Goal: Task Accomplishment & Management: Manage account settings

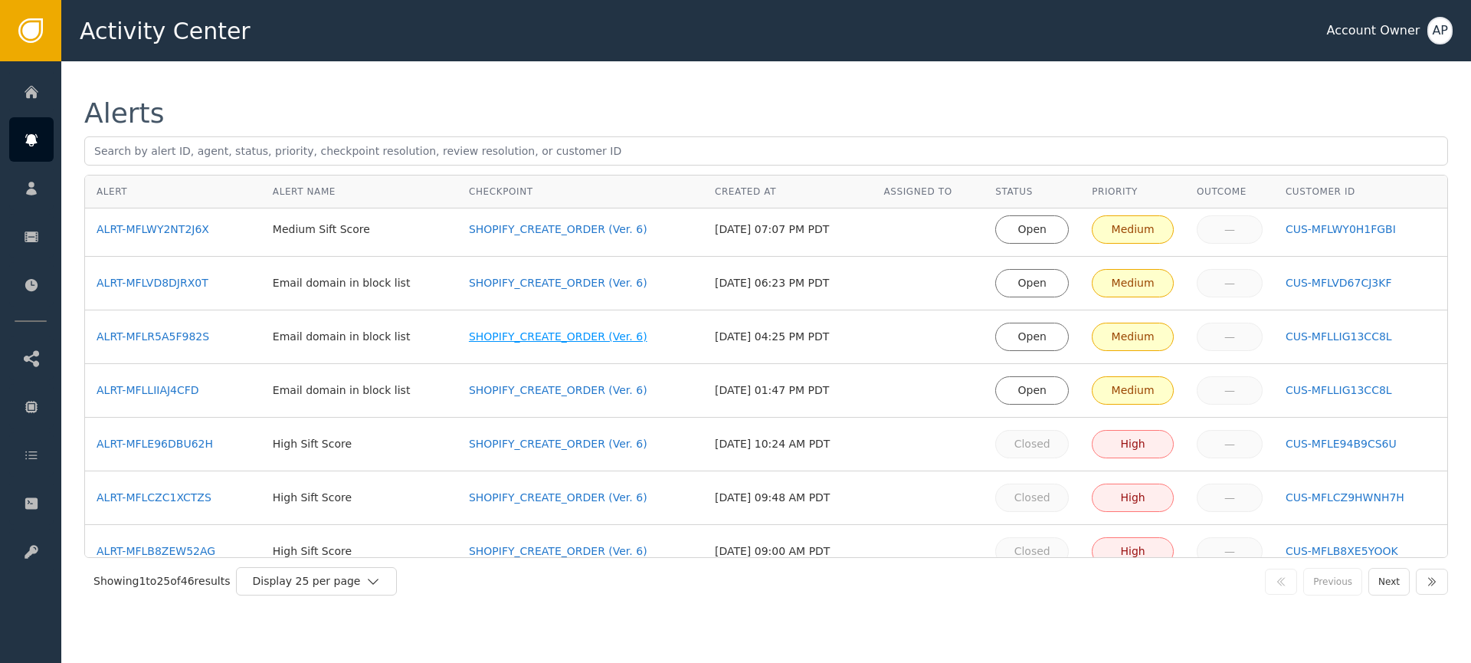
scroll to position [169, 0]
click at [173, 388] on div "ALRT-MFLLIIAJ4CFD" at bounding box center [173, 387] width 153 height 16
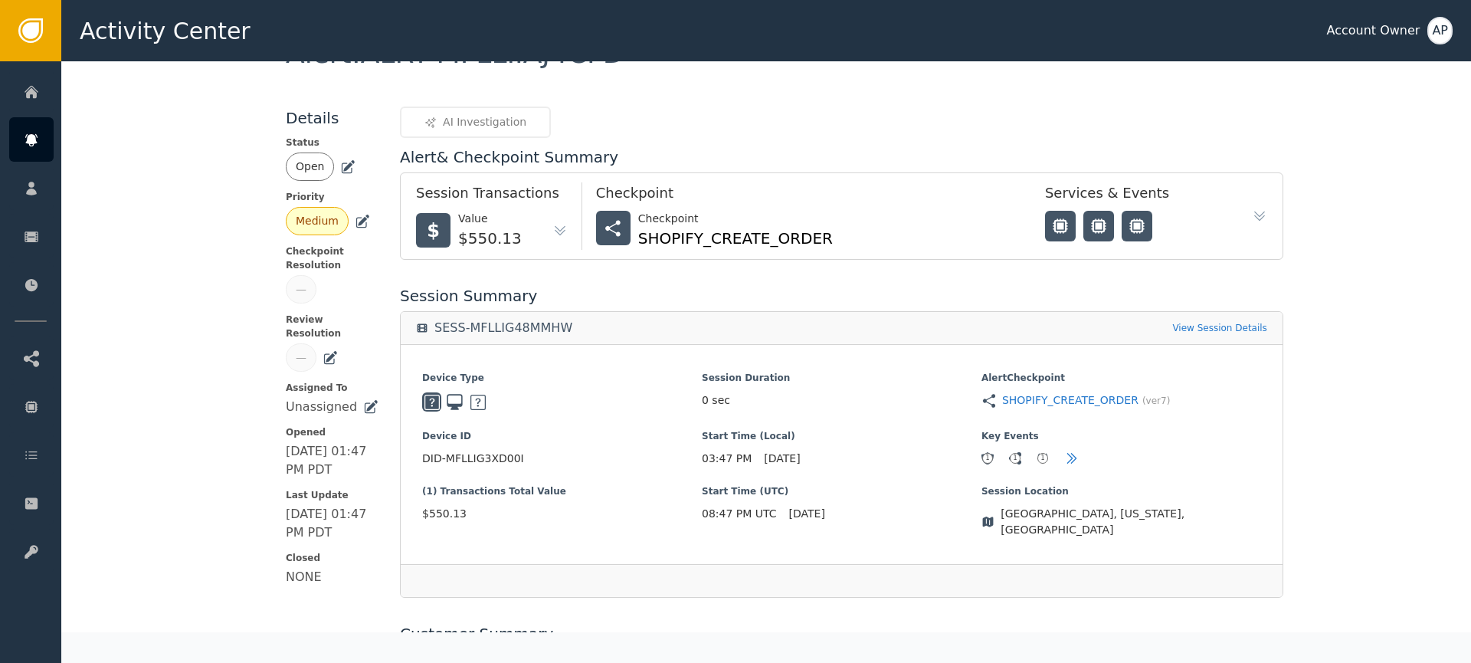
scroll to position [349, 0]
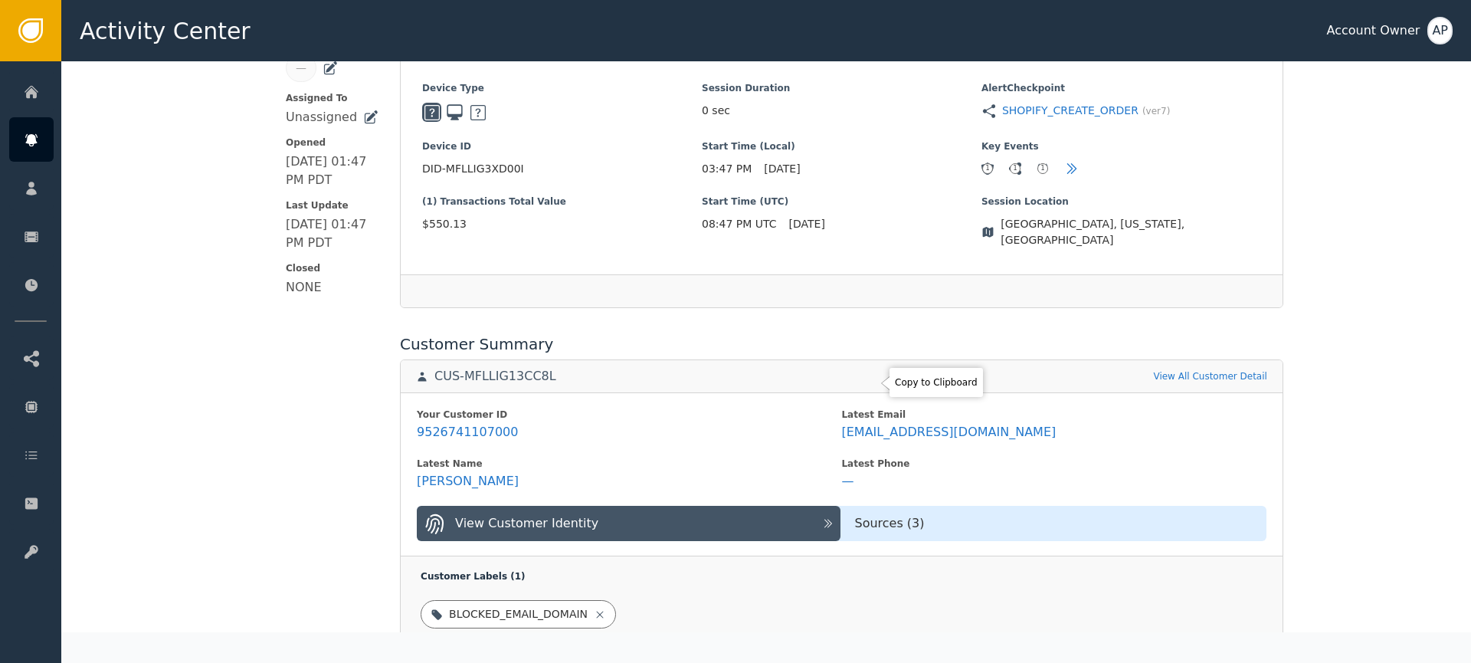
click at [937, 385] on icon at bounding box center [944, 382] width 15 height 15
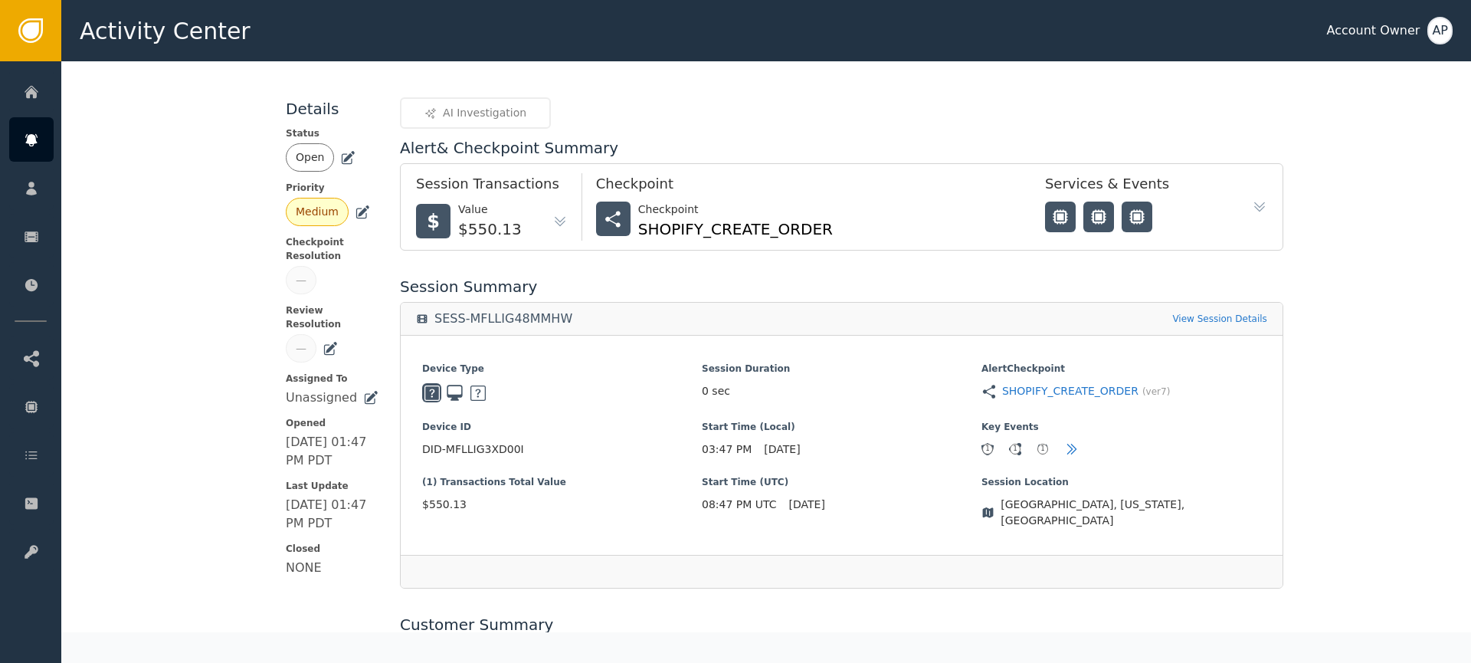
scroll to position [0, 0]
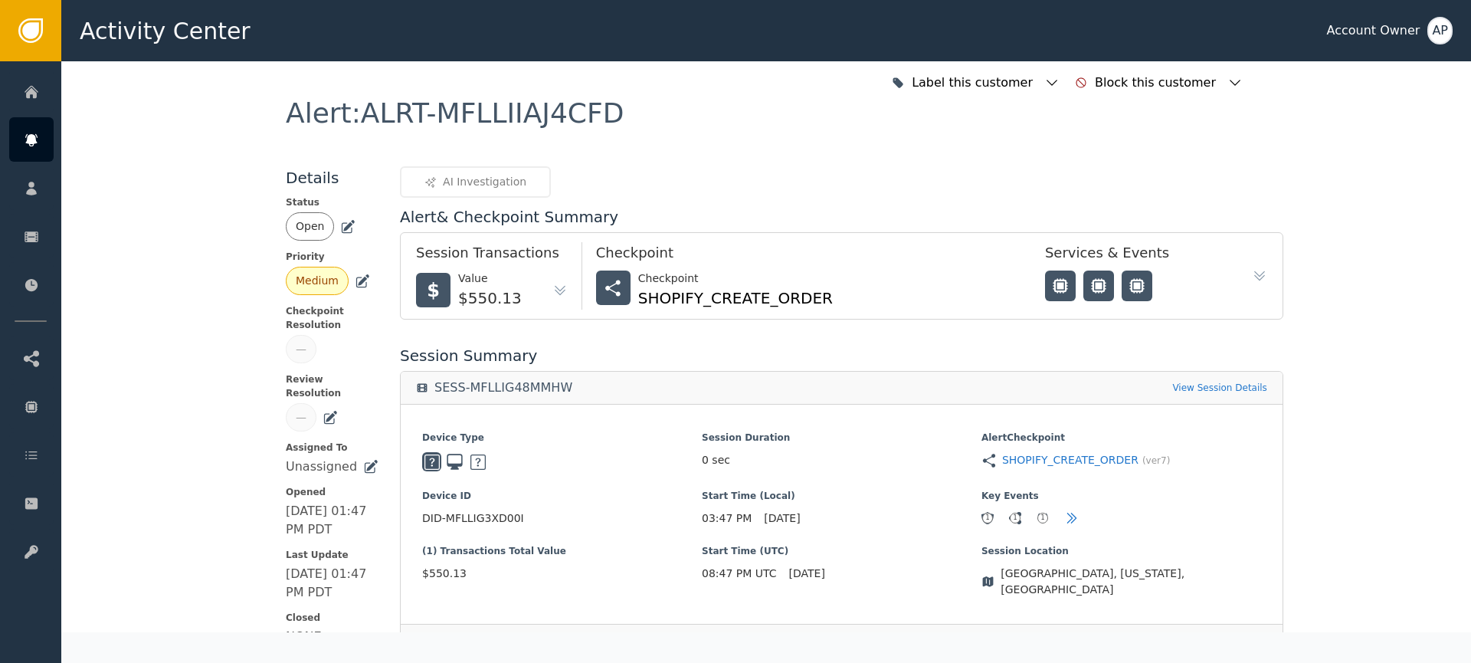
click at [342, 229] on icon at bounding box center [347, 226] width 15 height 15
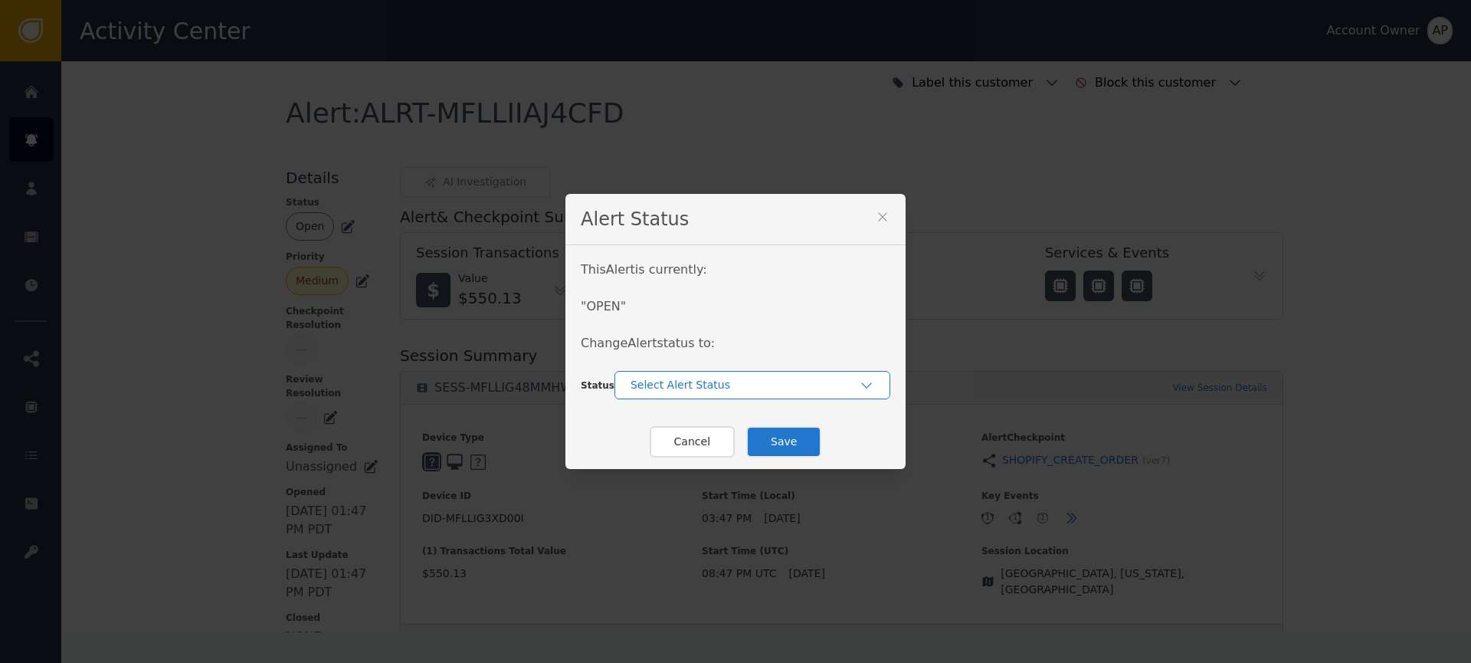
click at [683, 395] on div "Select Alert Status" at bounding box center [752, 385] width 276 height 28
click at [693, 447] on div "Closed" at bounding box center [752, 448] width 245 height 16
click at [776, 440] on button "Save" at bounding box center [783, 441] width 75 height 31
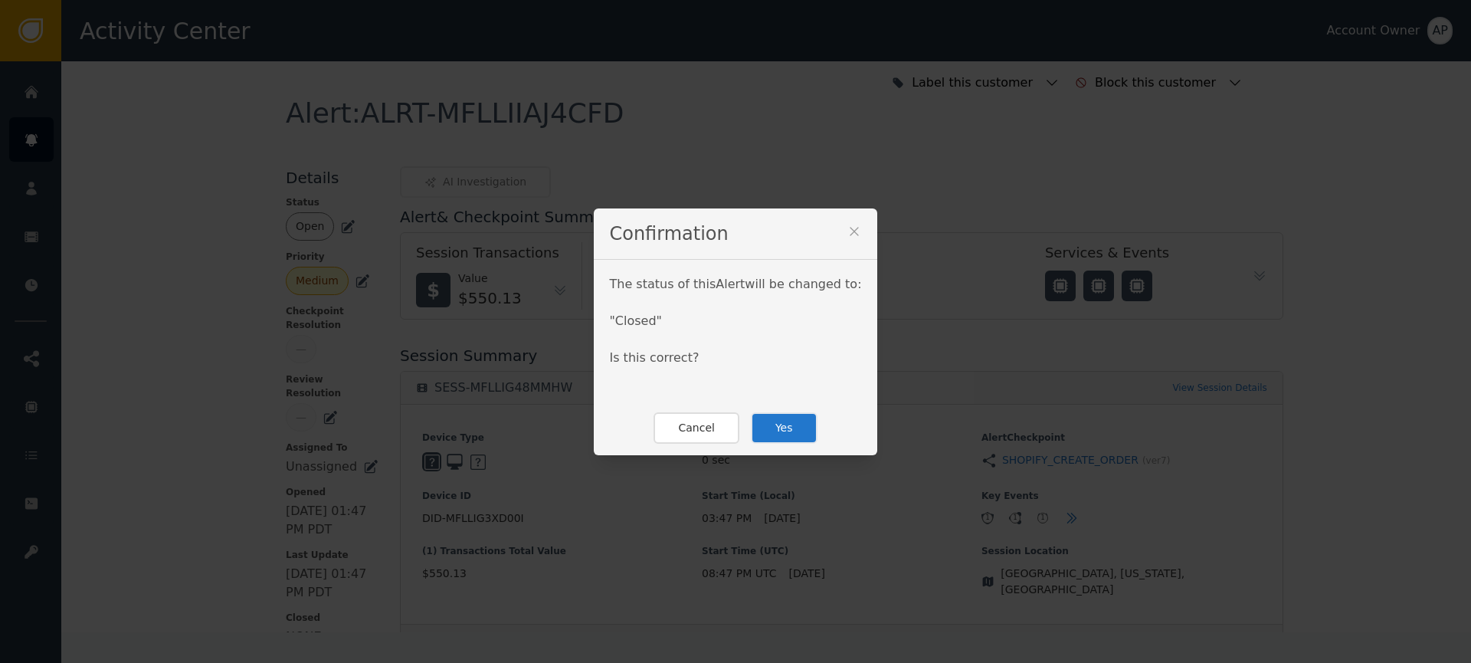
click at [777, 432] on button "Yes" at bounding box center [784, 427] width 67 height 31
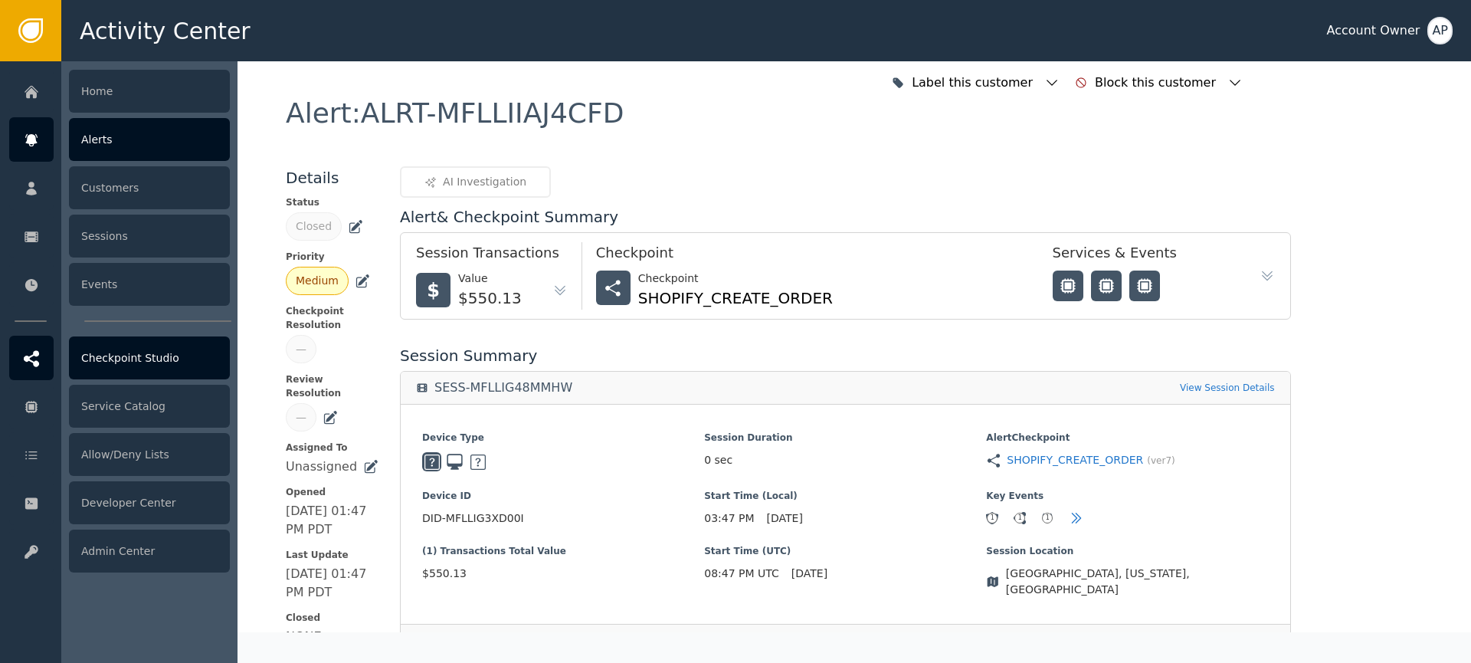
click at [41, 369] on div at bounding box center [31, 357] width 44 height 44
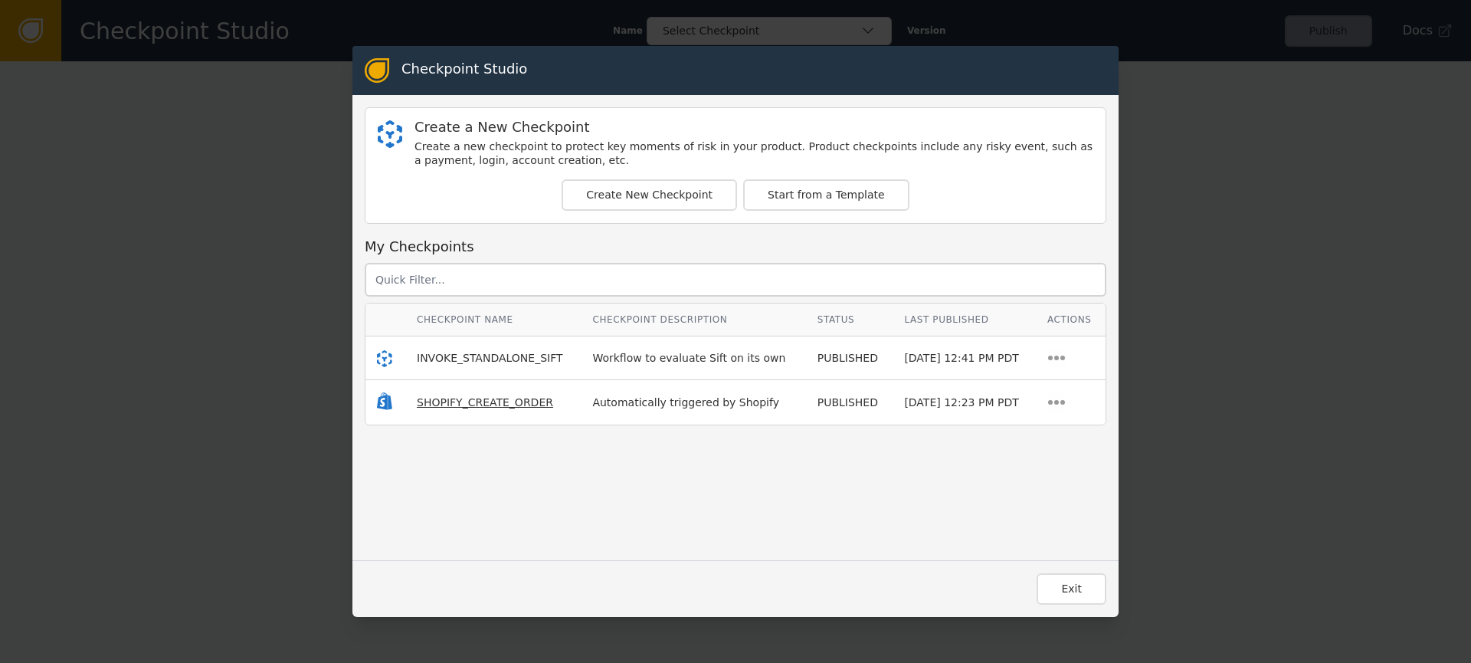
click at [463, 404] on span "SHOPIFY_CREATE_ORDER" at bounding box center [485, 402] width 136 height 12
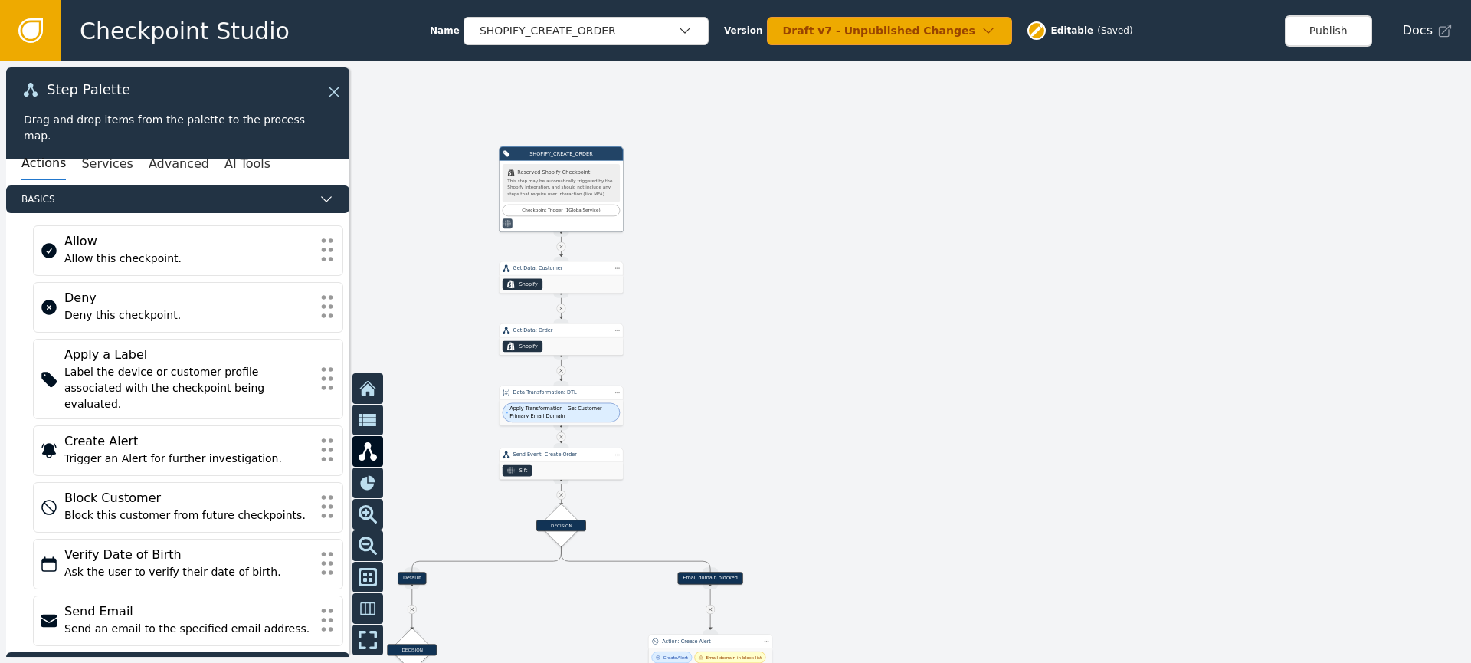
drag, startPoint x: 424, startPoint y: 344, endPoint x: 456, endPoint y: 211, distance: 136.5
click at [457, 208] on div at bounding box center [735, 361] width 1471 height 601
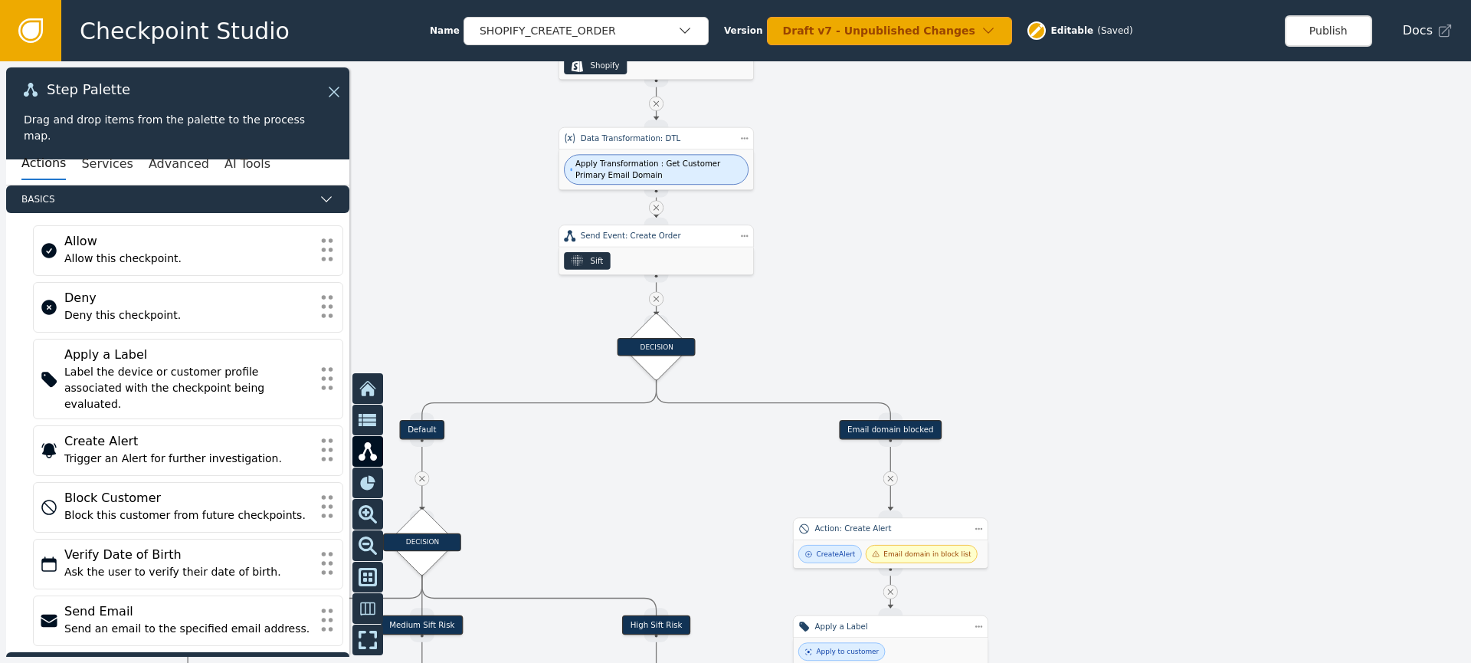
drag, startPoint x: 459, startPoint y: 371, endPoint x: 463, endPoint y: 254, distance: 117.2
click at [470, 238] on div at bounding box center [735, 361] width 1471 height 601
click at [648, 355] on div "DECISION" at bounding box center [656, 348] width 78 height 18
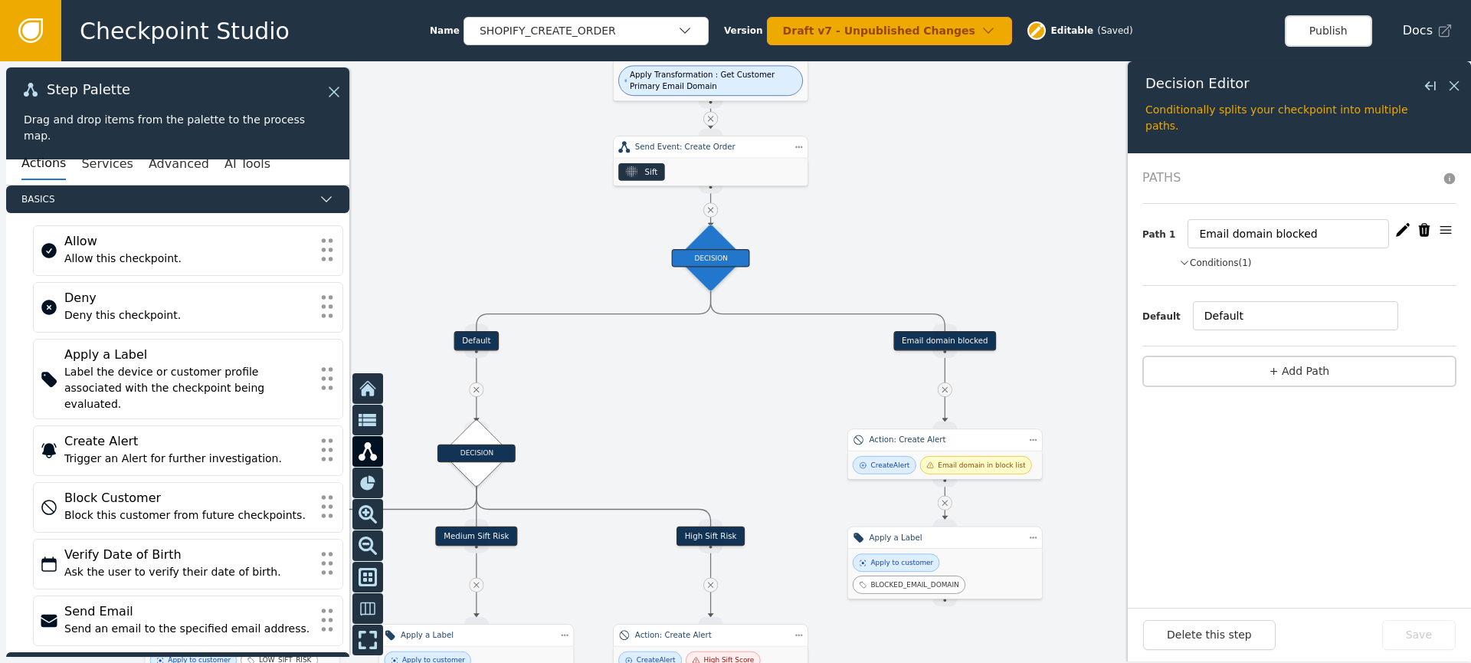
drag, startPoint x: 916, startPoint y: 247, endPoint x: 947, endPoint y: 191, distance: 64.4
click at [951, 184] on div at bounding box center [735, 361] width 1471 height 601
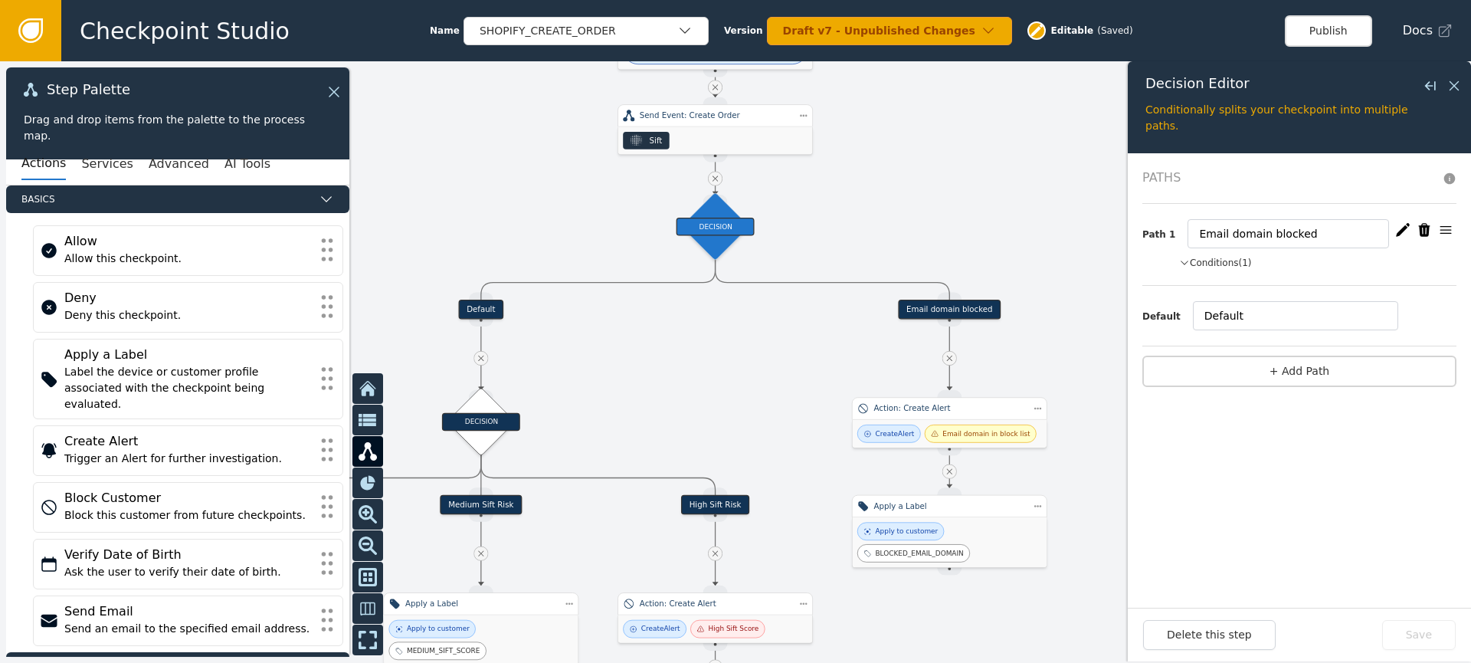
drag, startPoint x: 951, startPoint y: 162, endPoint x: 928, endPoint y: 178, distance: 28.5
click at [929, 178] on div at bounding box center [735, 361] width 1471 height 601
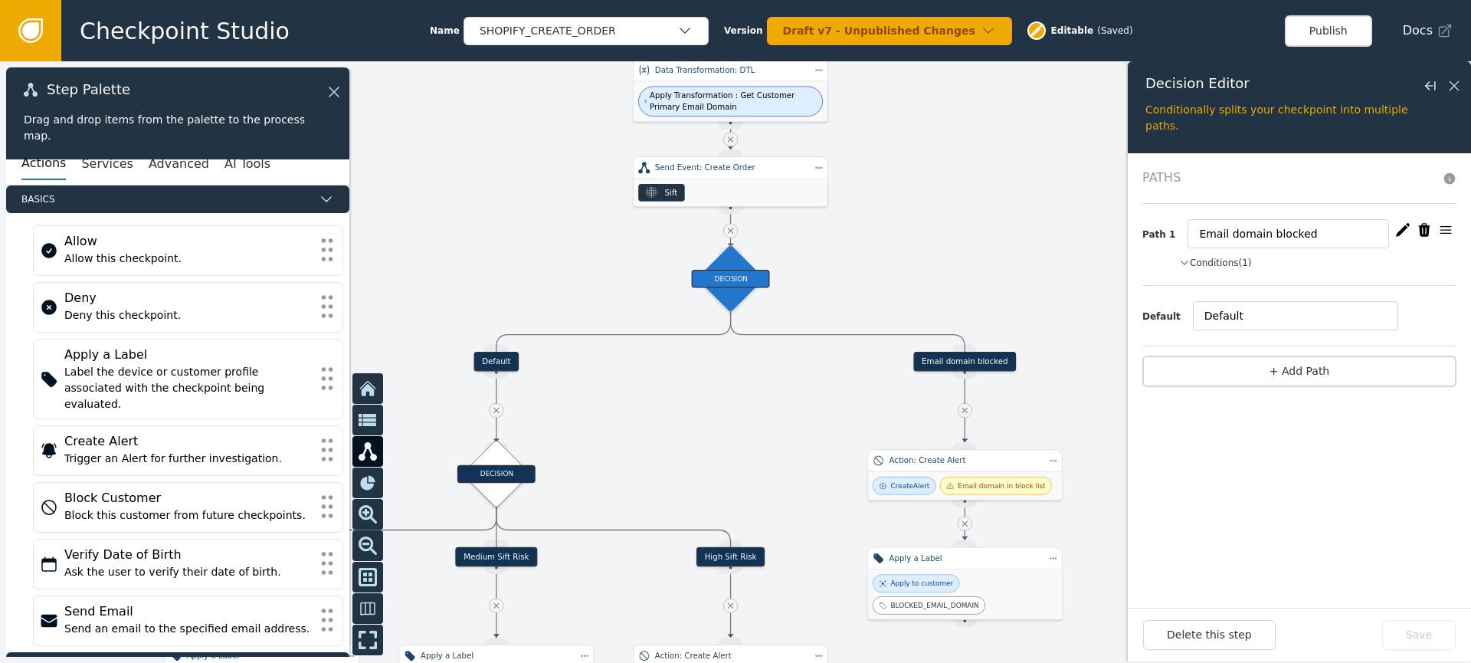
drag, startPoint x: 924, startPoint y: 175, endPoint x: 944, endPoint y: 206, distance: 37.2
click at [943, 210] on div at bounding box center [735, 361] width 1471 height 601
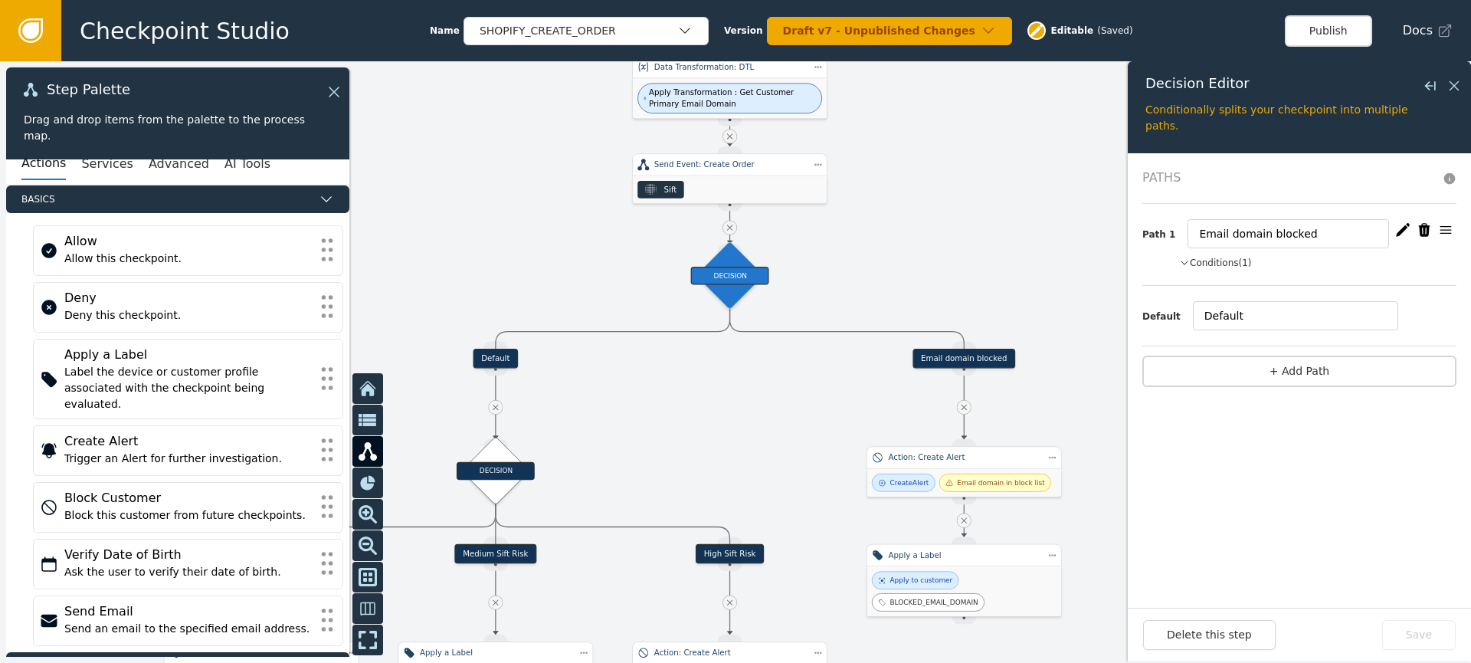
click at [962, 355] on div "Email domain blocked" at bounding box center [963, 357] width 103 height 19
click at [960, 358] on div "Email domain blocked" at bounding box center [963, 357] width 103 height 19
click at [961, 458] on div "Action: Create Alert" at bounding box center [963, 456] width 151 height 11
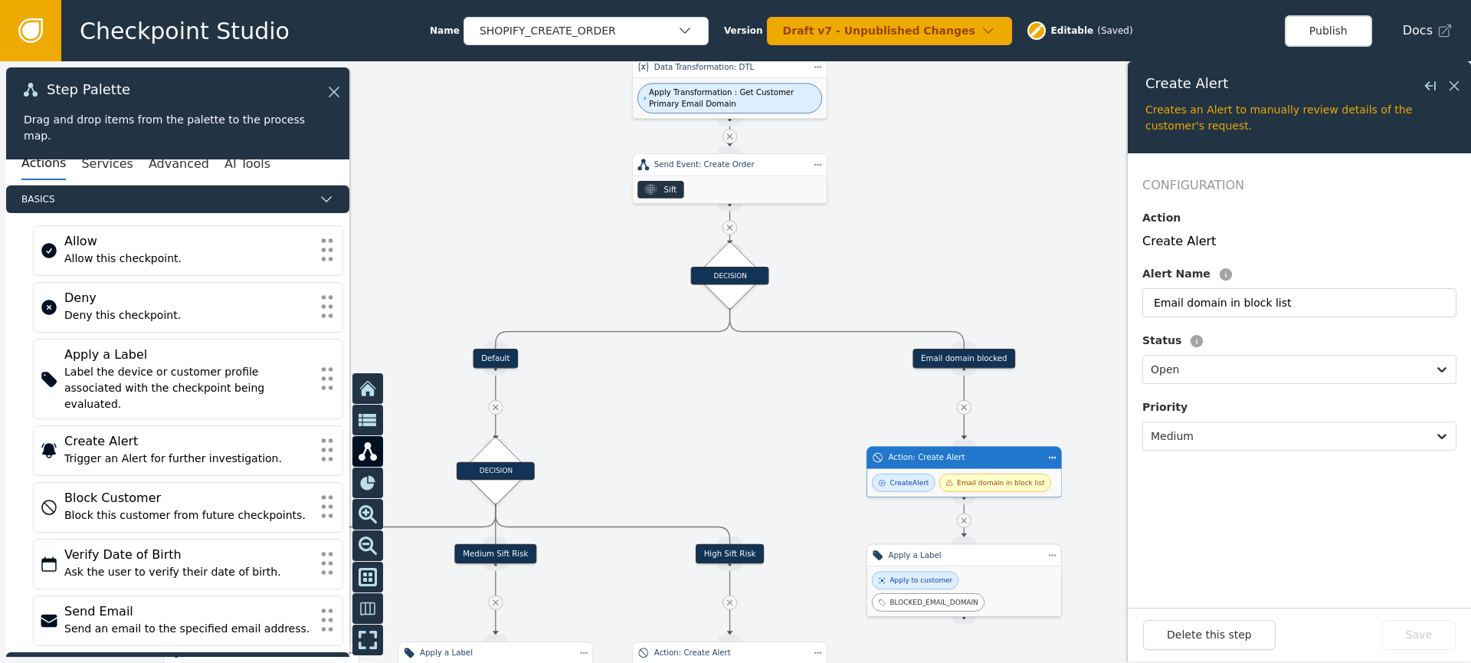
click at [966, 564] on div "Apply a Label" at bounding box center [963, 555] width 195 height 22
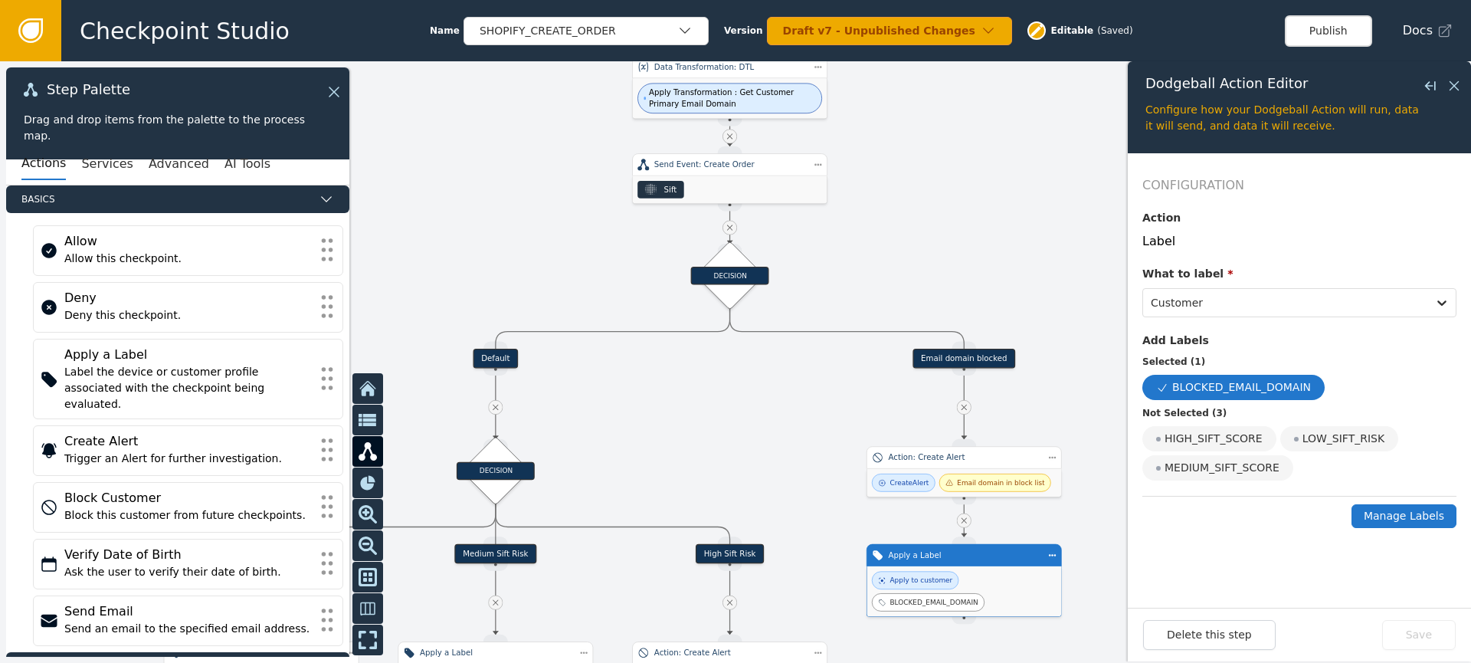
click at [1429, 515] on button "Manage Labels" at bounding box center [1403, 516] width 105 height 24
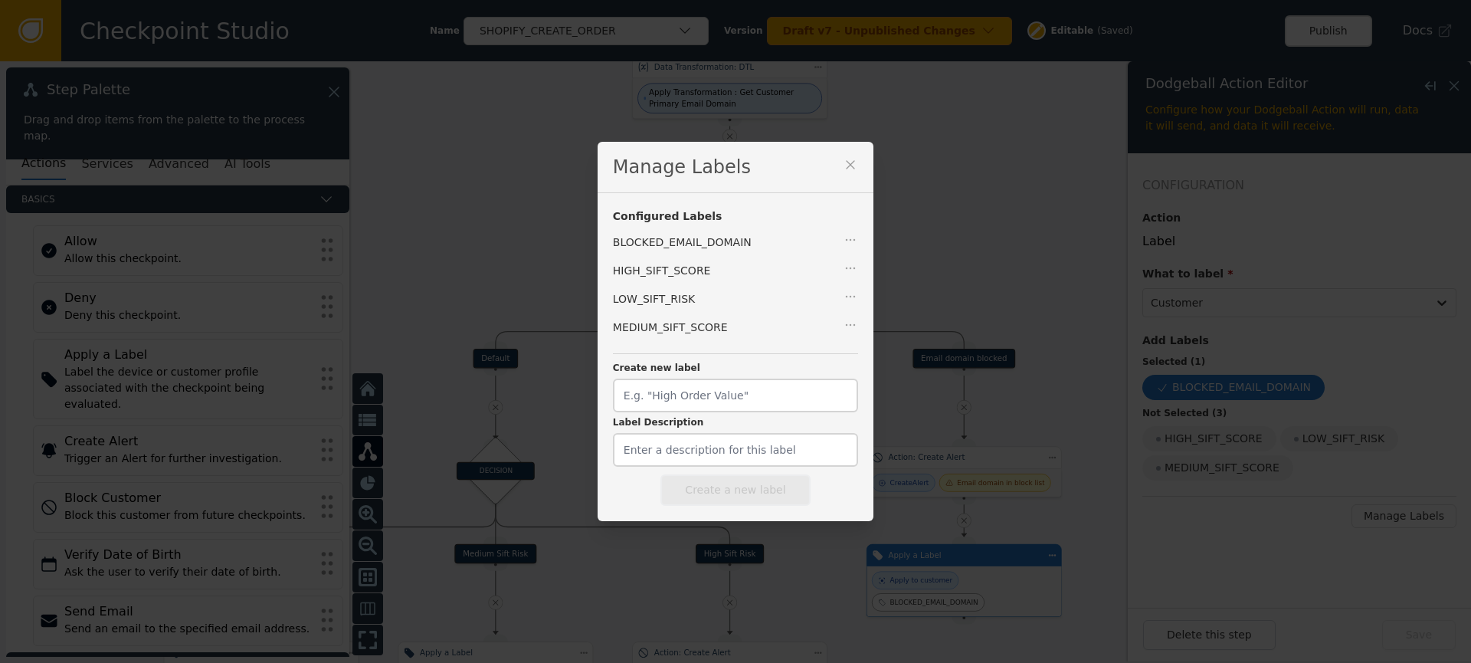
click at [843, 167] on icon at bounding box center [850, 164] width 15 height 15
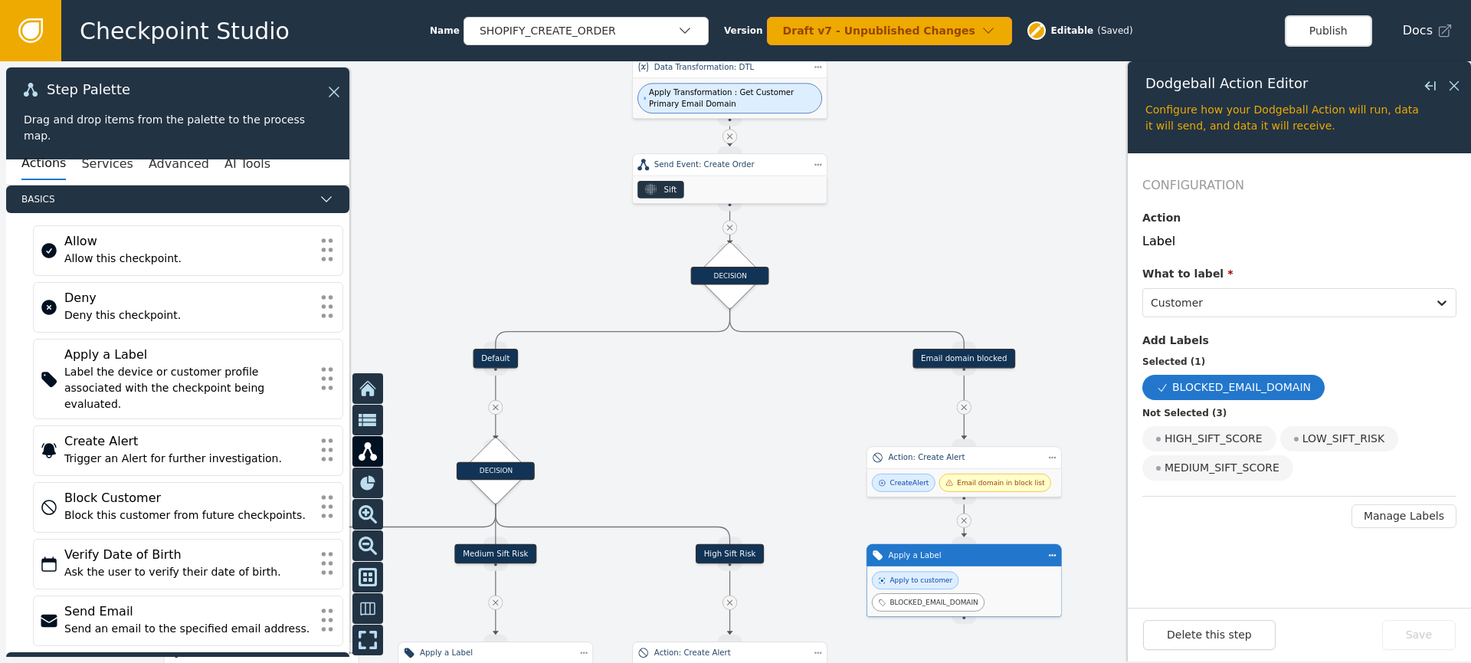
click at [332, 93] on icon at bounding box center [334, 92] width 18 height 18
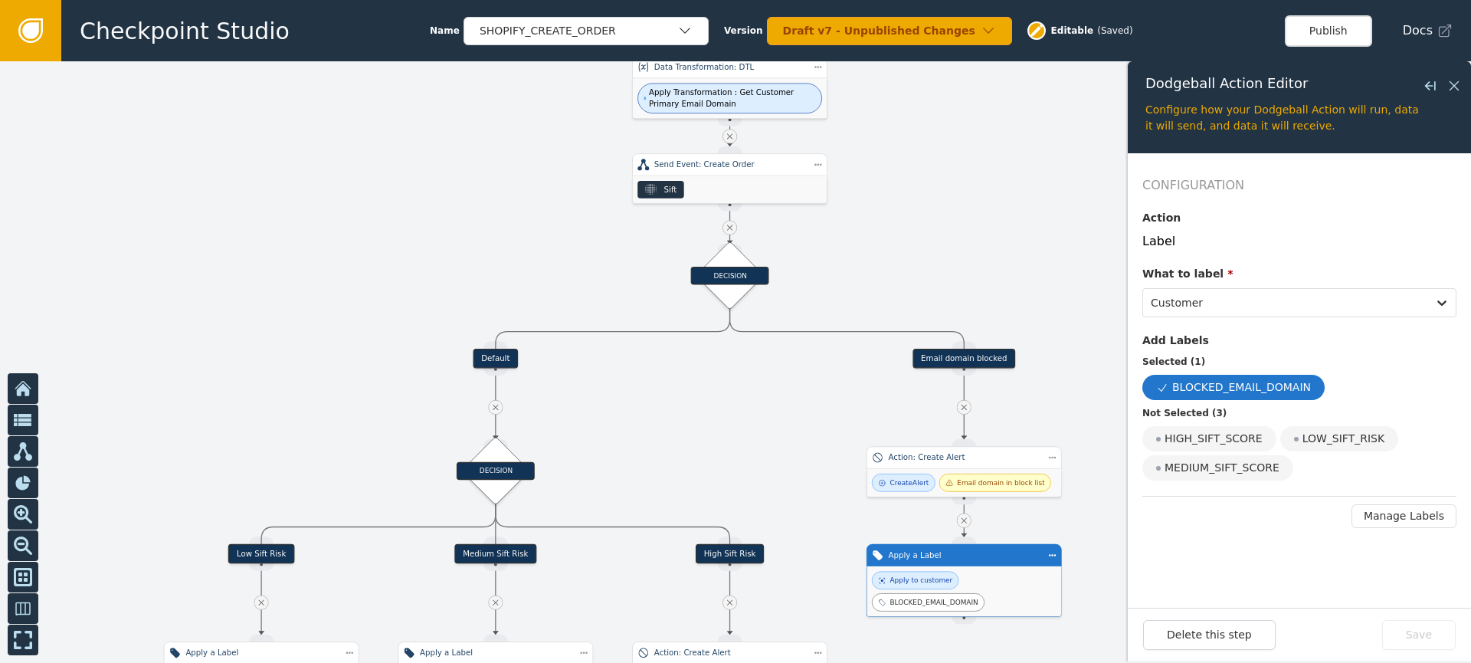
click at [28, 30] on icon at bounding box center [30, 30] width 17 height 17
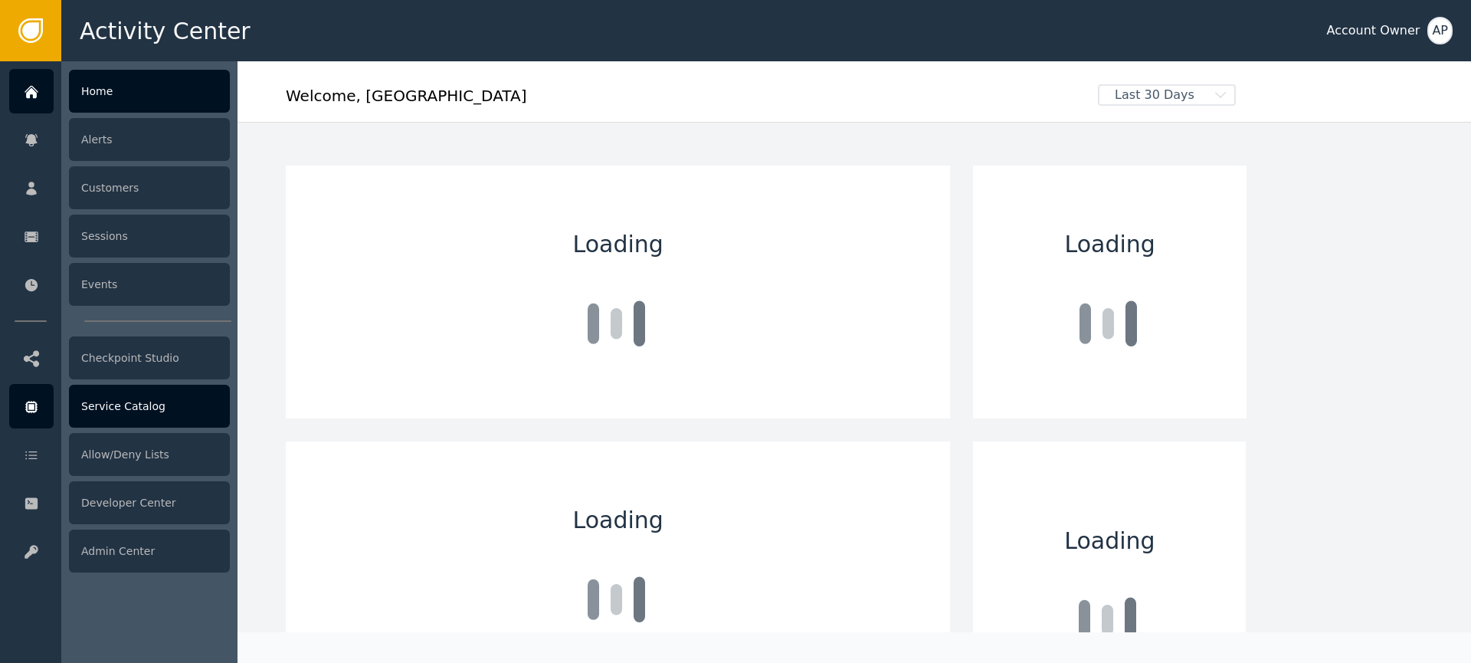
click at [153, 417] on div "Service Catalog" at bounding box center [149, 405] width 161 height 43
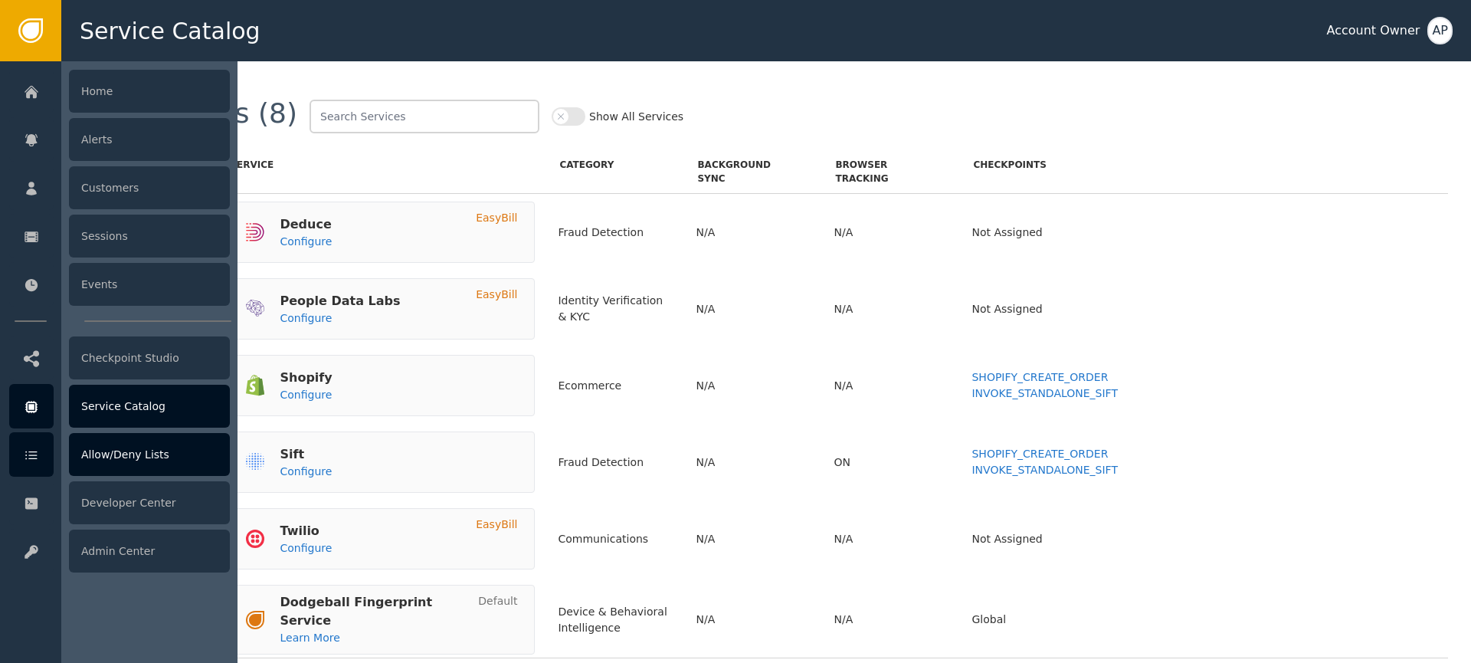
click at [113, 459] on div "Allow/Deny Lists" at bounding box center [149, 454] width 161 height 43
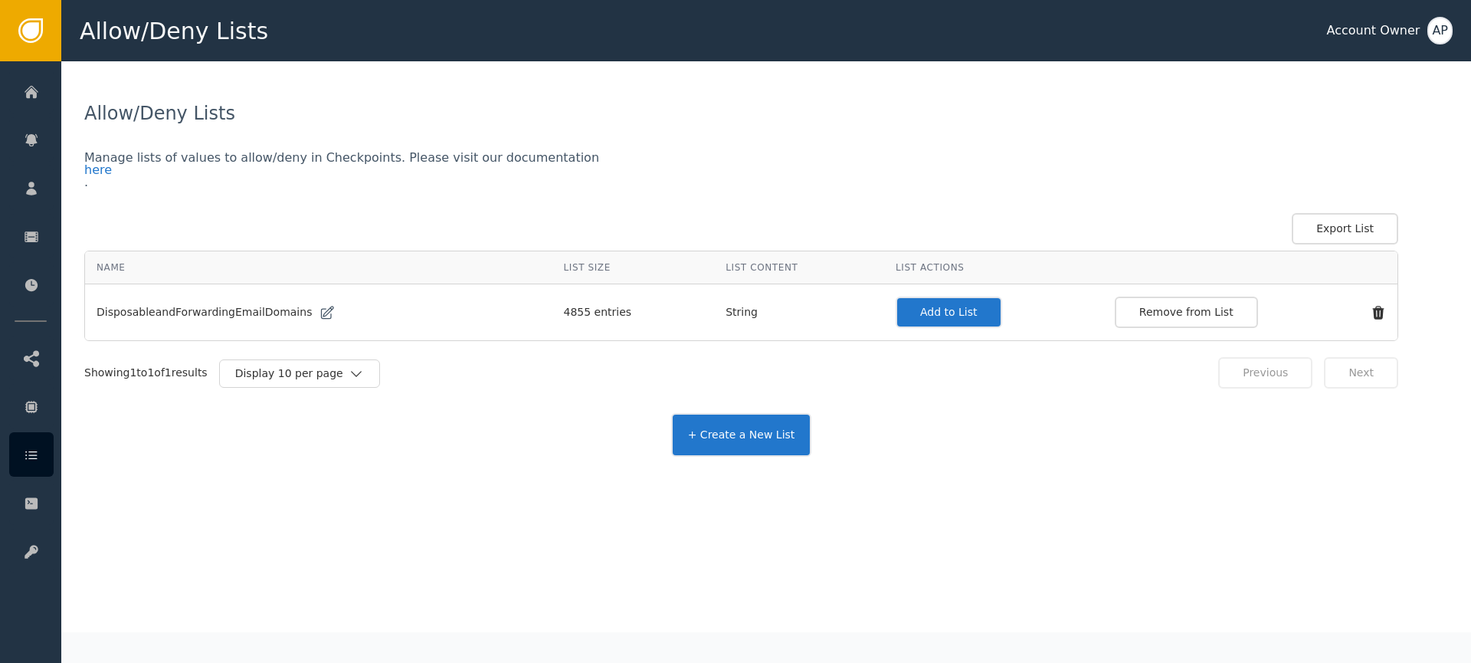
click at [247, 300] on td "DisposableandForwardingEmailDomains" at bounding box center [318, 312] width 467 height 56
click at [319, 314] on icon at bounding box center [326, 312] width 15 height 15
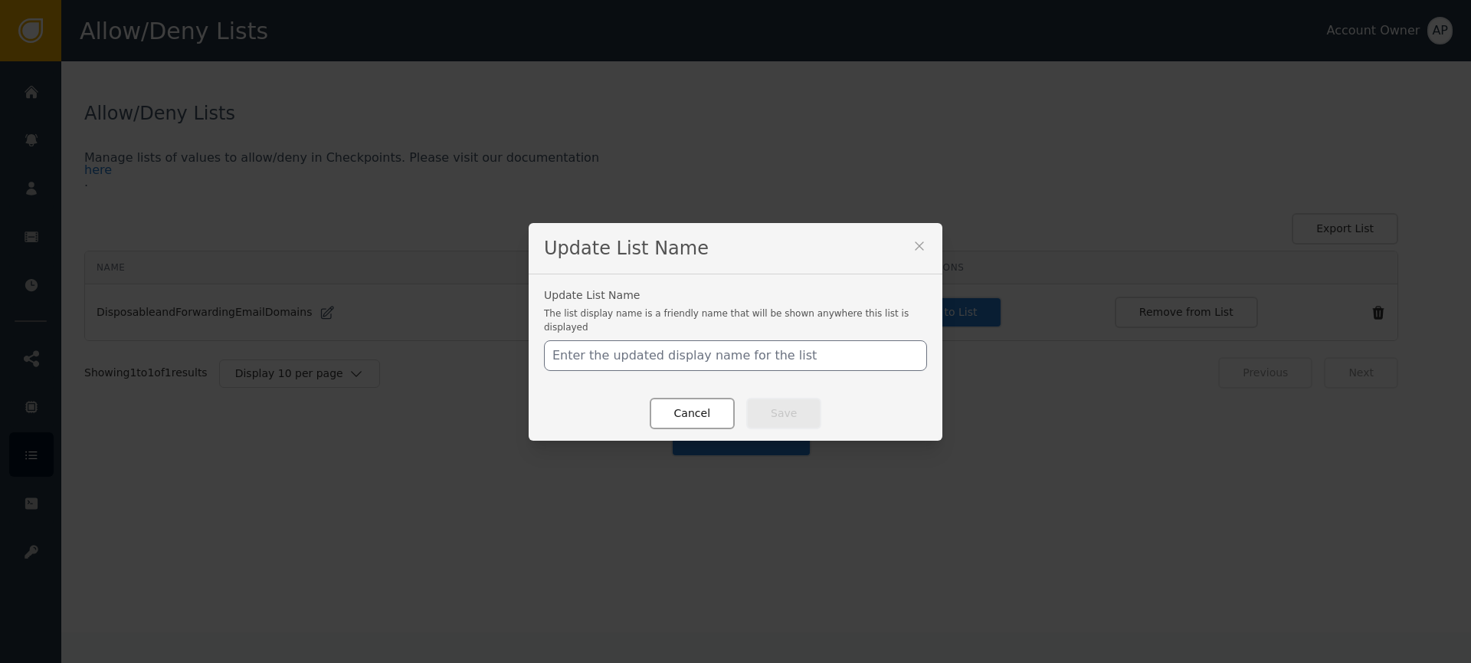
click at [707, 404] on button "Cancel" at bounding box center [691, 413] width 85 height 31
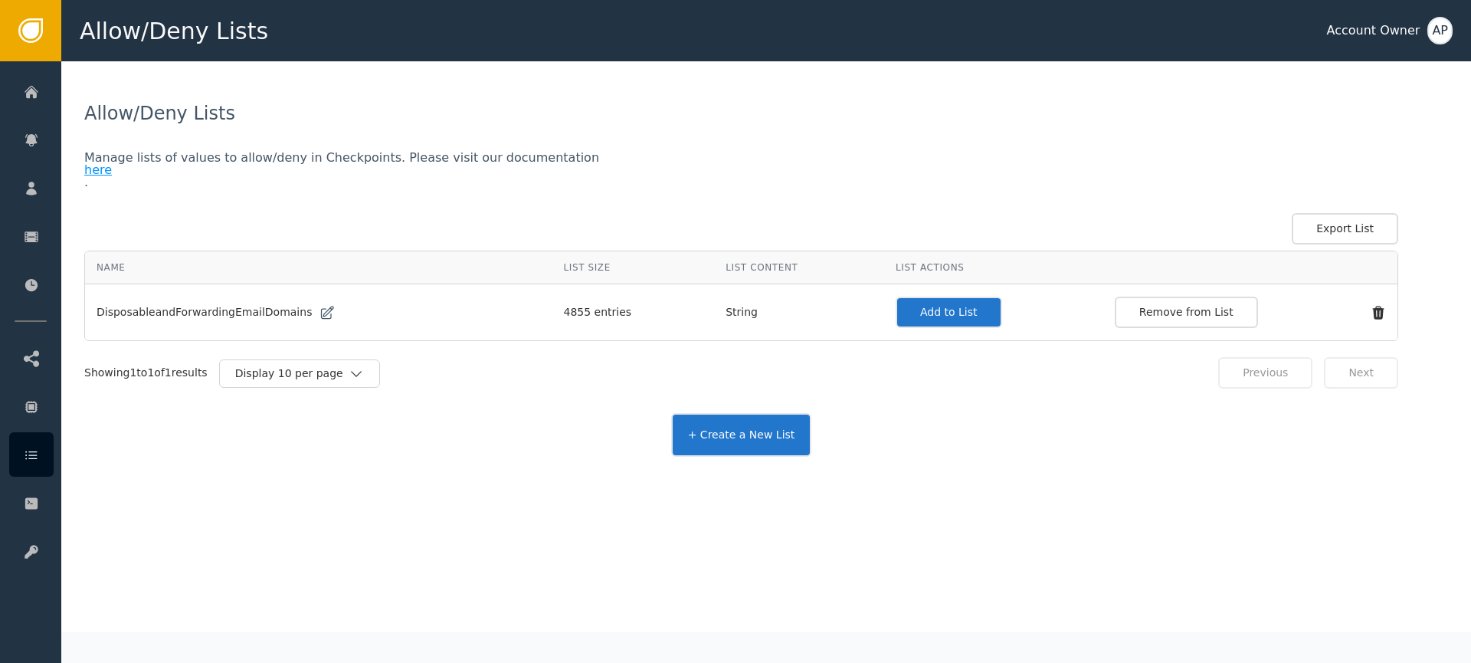
click at [103, 173] on div "here" at bounding box center [741, 170] width 1314 height 12
